Goal: Information Seeking & Learning: Find specific fact

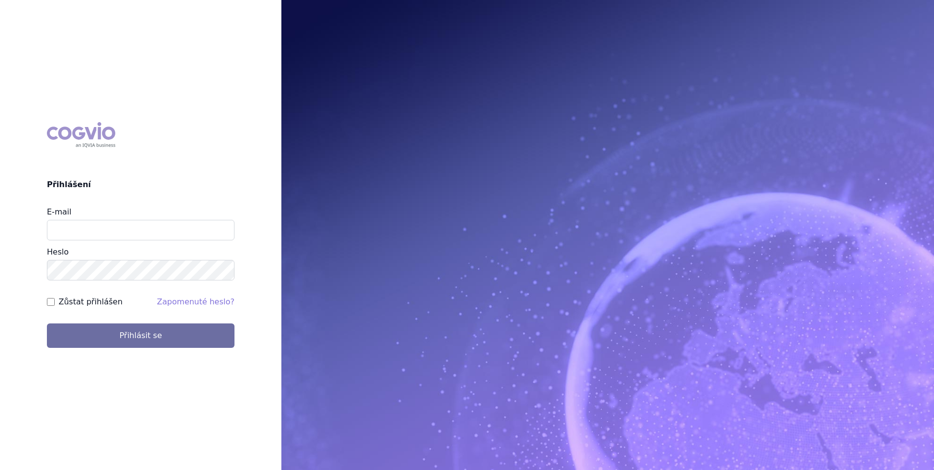
type input "aplikace.ocul1@vzp.cz"
click at [84, 304] on label "Zůstat přihlášen" at bounding box center [91, 302] width 64 height 12
click at [55, 304] on input "Zůstat přihlášen" at bounding box center [51, 302] width 8 height 8
checkbox input "true"
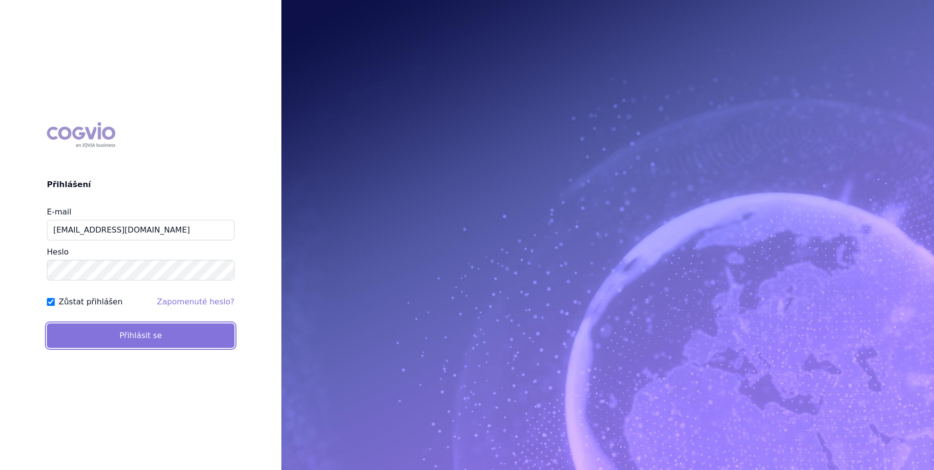
click at [86, 334] on button "Přihlásit se" at bounding box center [141, 335] width 188 height 24
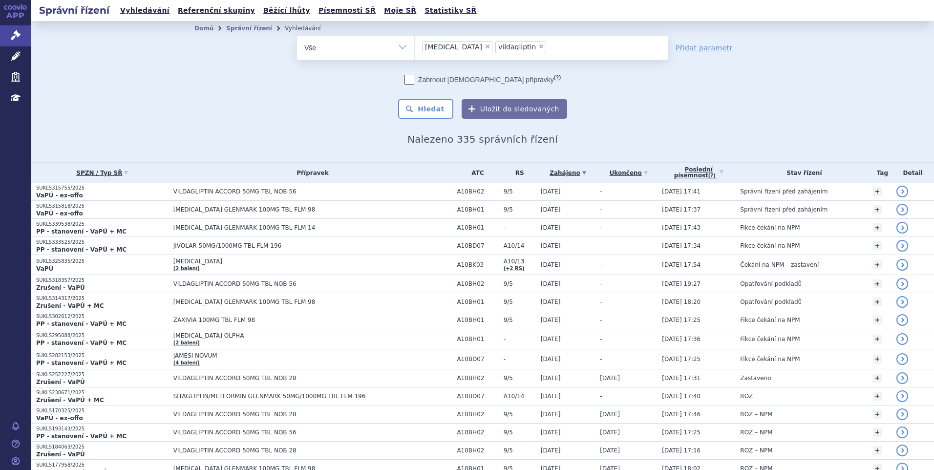
click at [484, 48] on span "×" at bounding box center [487, 46] width 6 height 6
click at [415, 48] on select "sitagliptin vildagliptin" at bounding box center [414, 47] width 0 height 24
select select "vildagliptin"
click at [465, 48] on span "×" at bounding box center [468, 46] width 6 height 6
click at [415, 48] on select "sitagliptin vildagliptin" at bounding box center [414, 47] width 0 height 24
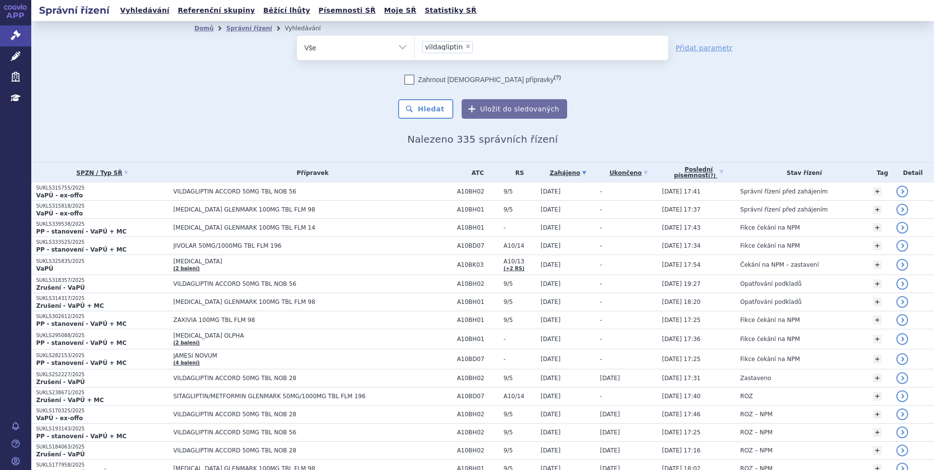
select select
type input "li"
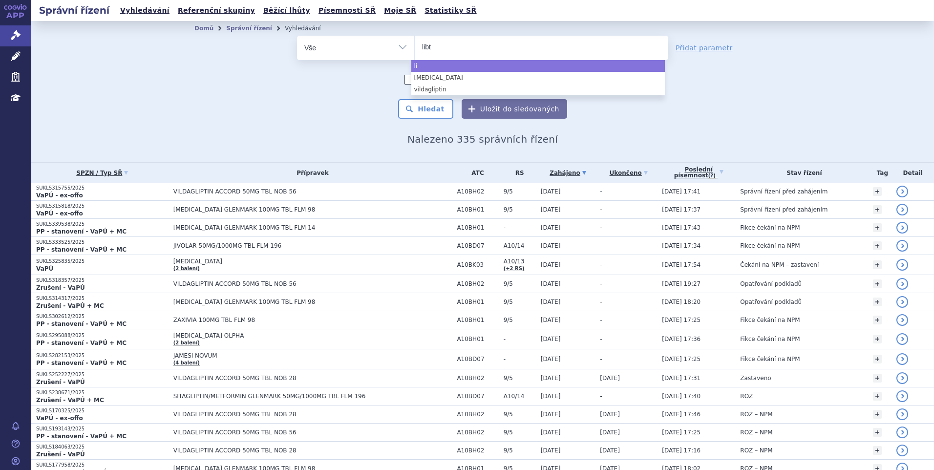
type input "libta"
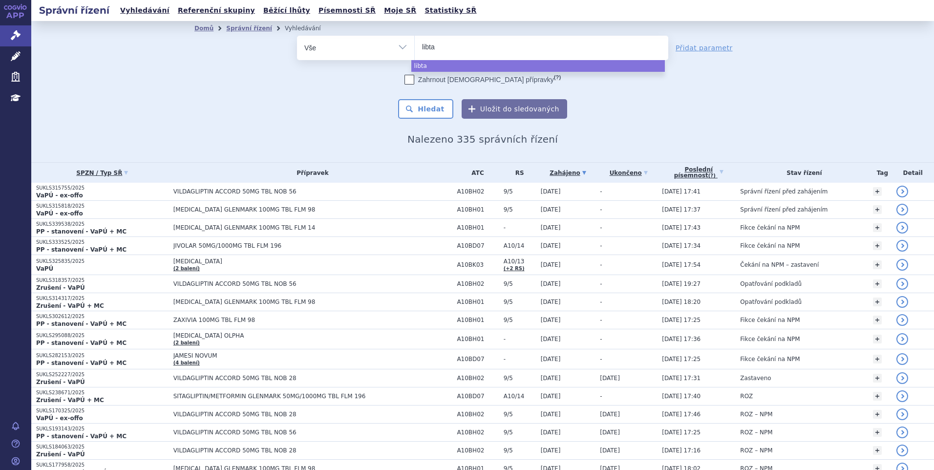
type input "libtay"
type input "libtayo"
select select "libtayo"
click at [436, 109] on button "Hledat" at bounding box center [425, 109] width 55 height 20
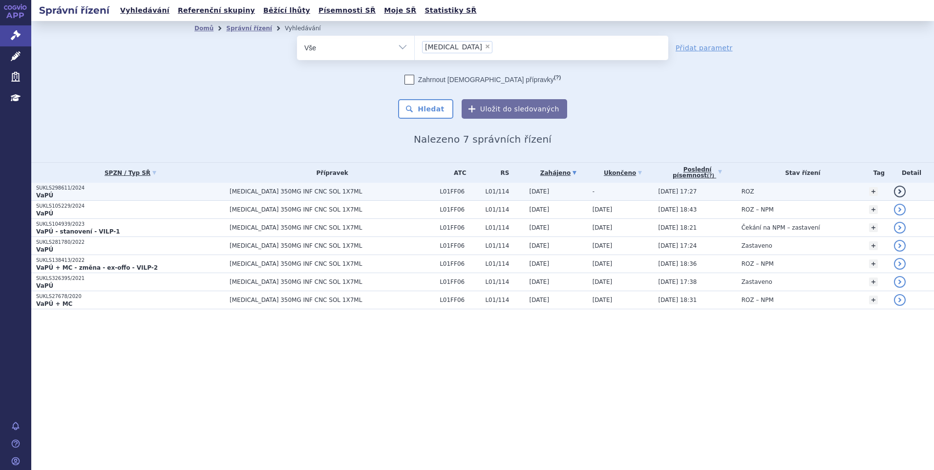
click at [50, 188] on p "SUKLS298611/2024" at bounding box center [130, 188] width 189 height 7
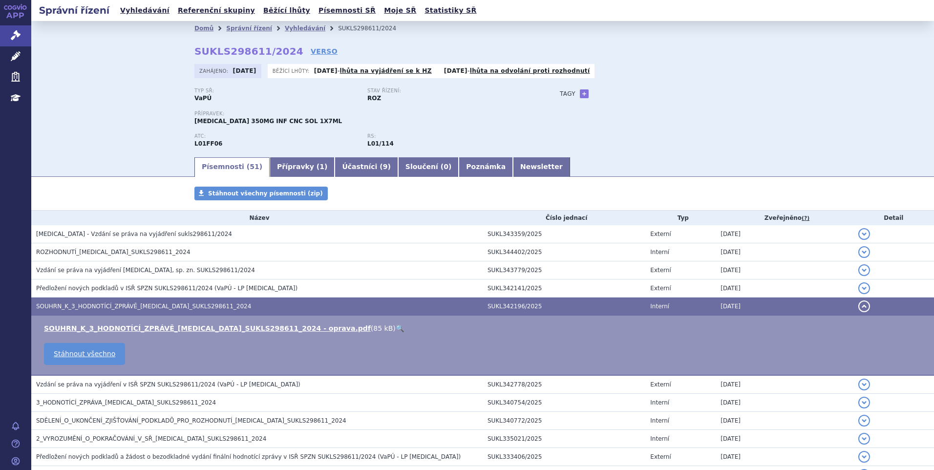
scroll to position [49, 0]
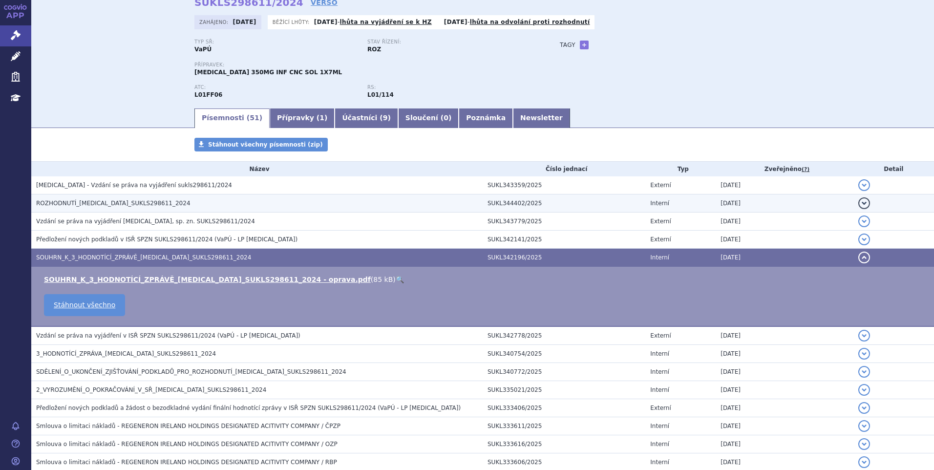
click at [73, 201] on span "ROZHODNUTÍ_[MEDICAL_DATA]_SUKLS298611_2024" at bounding box center [113, 203] width 154 height 7
